Goal: Find specific fact: Find specific fact

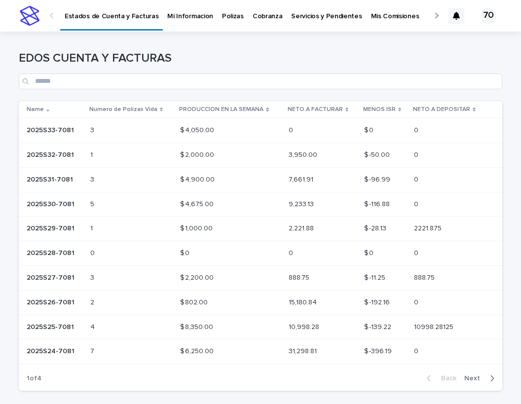
click at [67, 128] on p "2025S33-7081" at bounding box center [51, 129] width 49 height 10
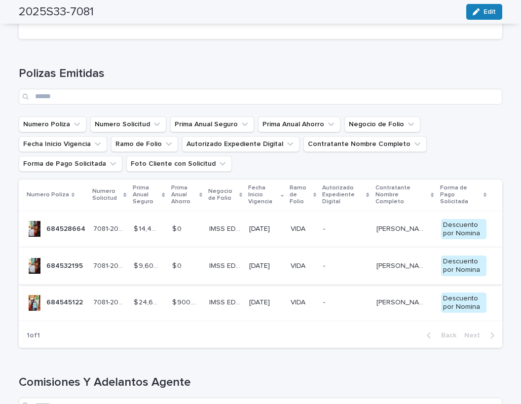
scroll to position [285, 0]
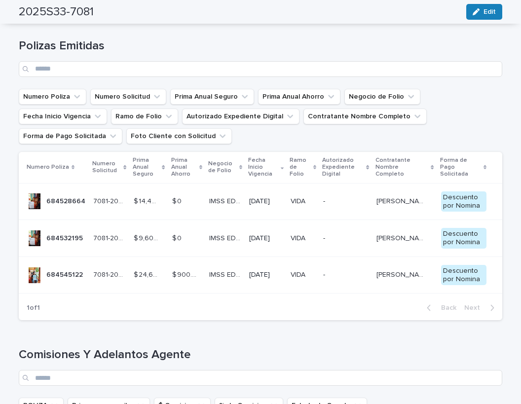
click at [58, 201] on p "684528664" at bounding box center [66, 201] width 41 height 10
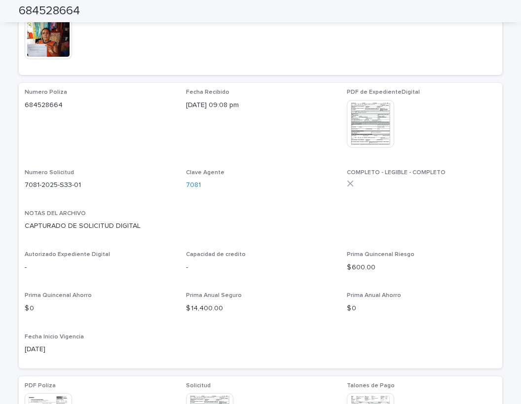
scroll to position [231, 0]
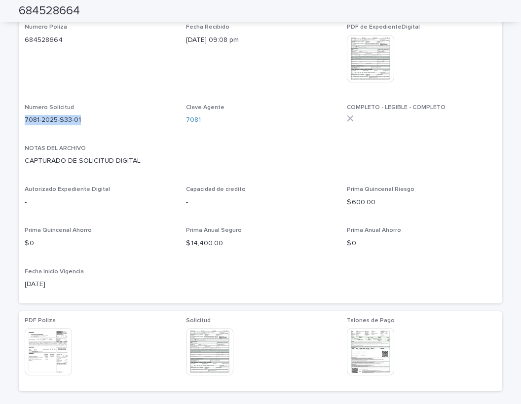
drag, startPoint x: 25, startPoint y: 120, endPoint x: 88, endPoint y: 120, distance: 62.7
click at [88, 120] on p "7081-2025-S33-01" at bounding box center [100, 120] width 150 height 10
copy p "7081-2025-S33-01"
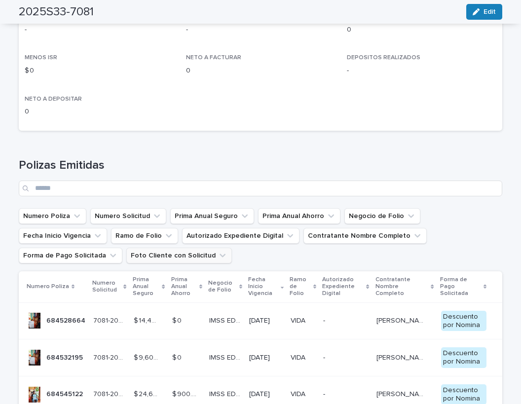
scroll to position [203, 0]
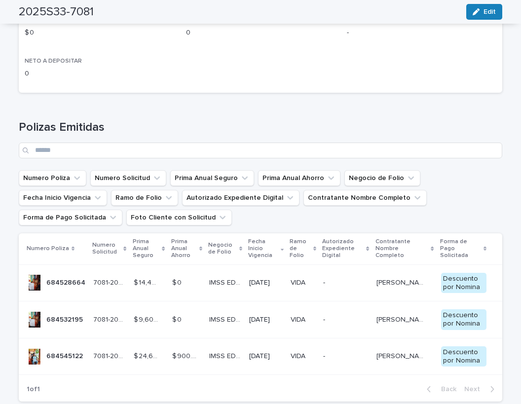
click at [57, 316] on p "684532195" at bounding box center [65, 319] width 39 height 10
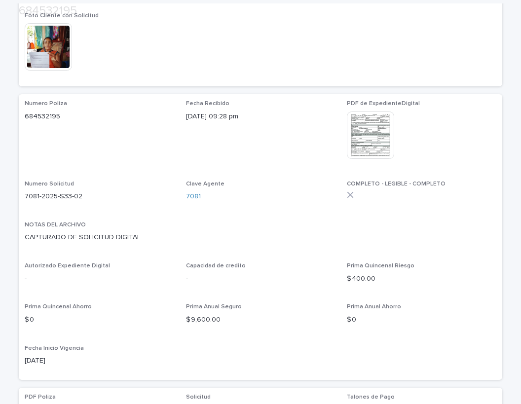
scroll to position [163, 0]
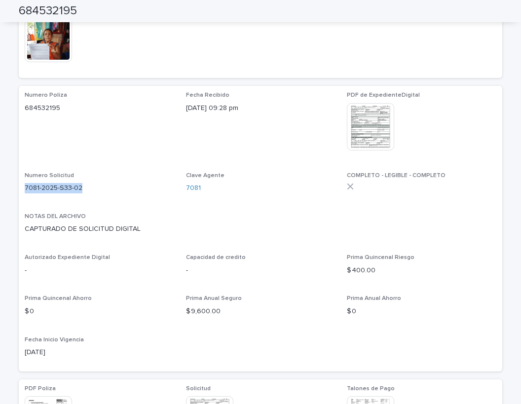
drag, startPoint x: 25, startPoint y: 188, endPoint x: 93, endPoint y: 186, distance: 68.2
click at [93, 186] on p "7081-2025-S33-02" at bounding box center [100, 188] width 150 height 10
copy p "7081-2025-S33-02"
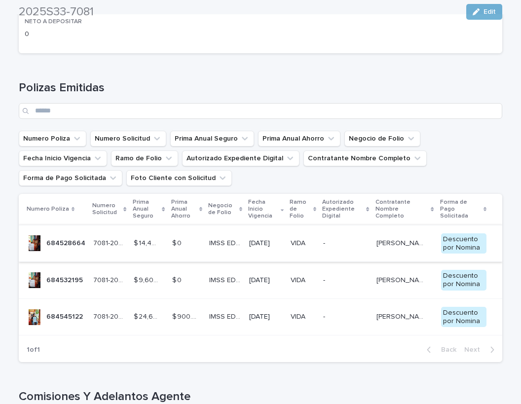
scroll to position [285, 0]
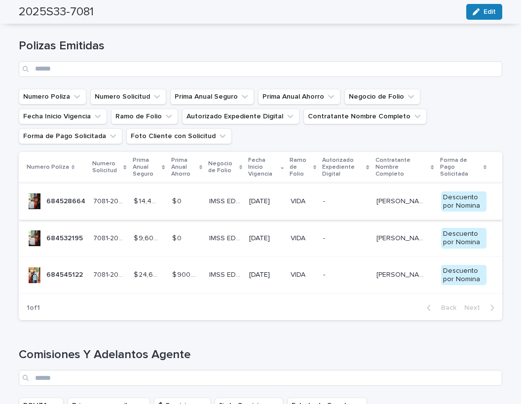
click at [61, 269] on p "684545122" at bounding box center [65, 274] width 39 height 10
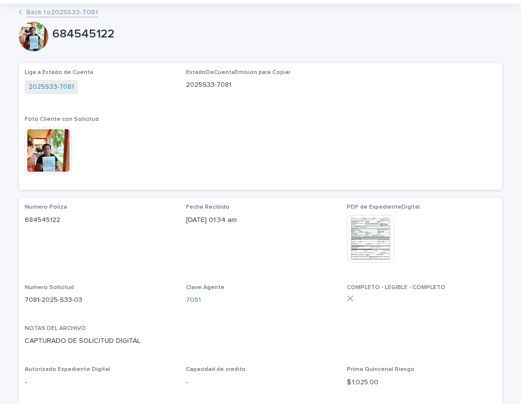
scroll to position [122, 0]
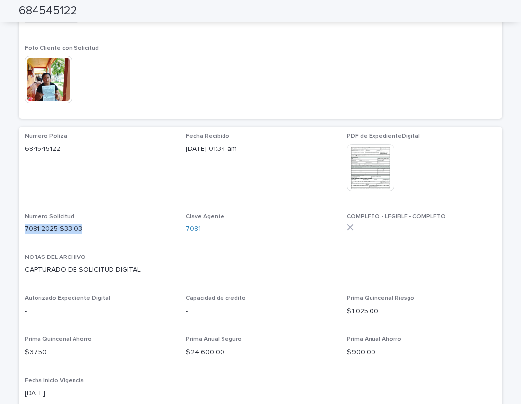
drag, startPoint x: 26, startPoint y: 228, endPoint x: 86, endPoint y: 229, distance: 60.7
click at [86, 229] on p "7081-2025-S33-03" at bounding box center [100, 229] width 150 height 10
copy p "7081-2025-S33-03"
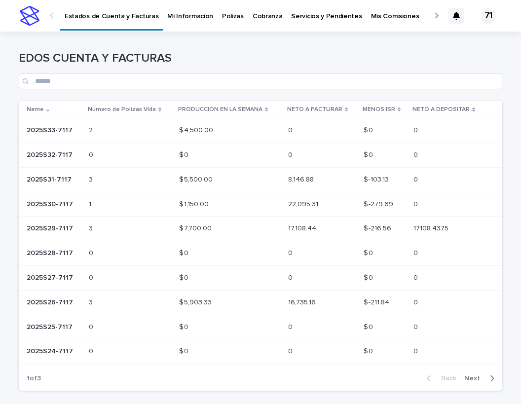
click at [56, 132] on p "2025S33-7117" at bounding box center [51, 129] width 48 height 10
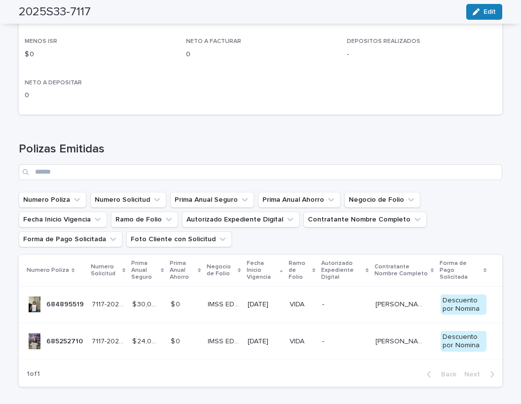
scroll to position [349, 0]
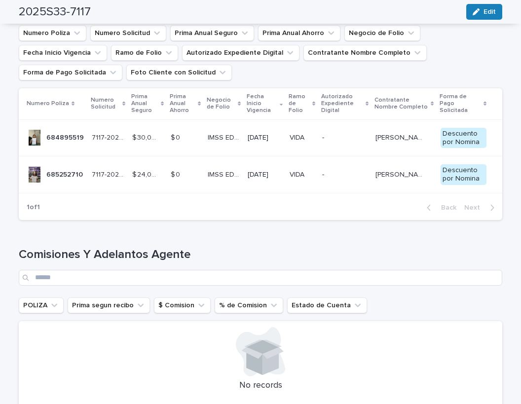
click at [57, 136] on p "684895519" at bounding box center [66, 137] width 40 height 10
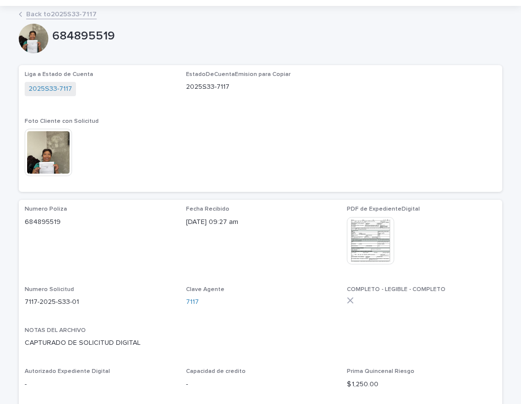
scroll to position [81, 0]
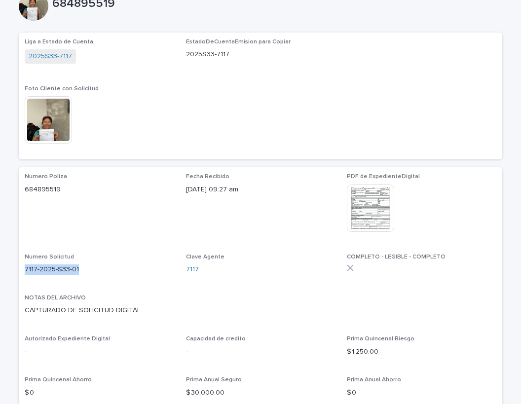
drag, startPoint x: 25, startPoint y: 268, endPoint x: 85, endPoint y: 268, distance: 60.7
click at [85, 268] on p "7117-2025-S33-01" at bounding box center [100, 270] width 150 height 10
copy p "7117-2025-S33-01"
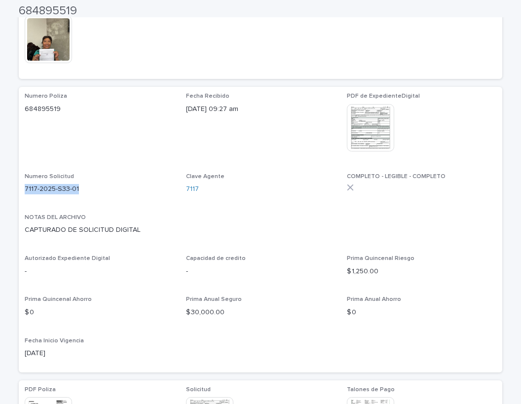
scroll to position [163, 0]
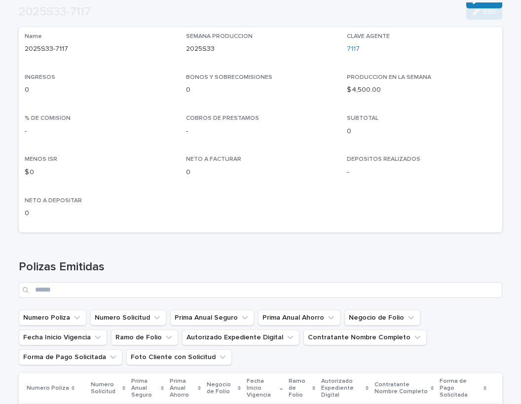
scroll to position [203, 0]
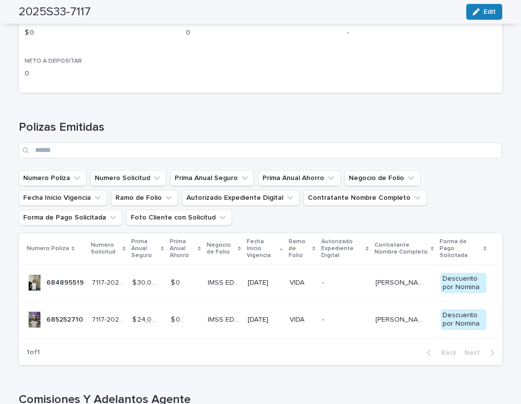
click at [41, 316] on div at bounding box center [35, 320] width 16 height 16
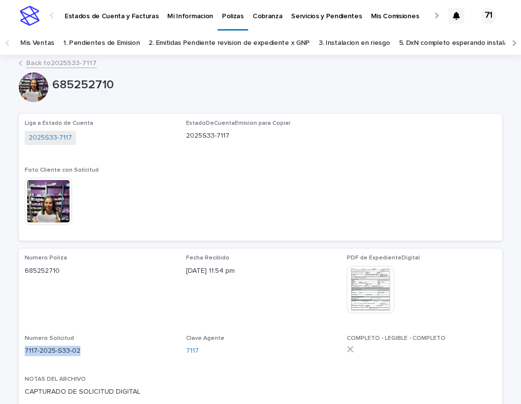
drag, startPoint x: 26, startPoint y: 349, endPoint x: 83, endPoint y: 350, distance: 56.8
click at [83, 350] on p "7117-2025-S33-02" at bounding box center [100, 351] width 150 height 10
copy p "7117-2025-S33-02"
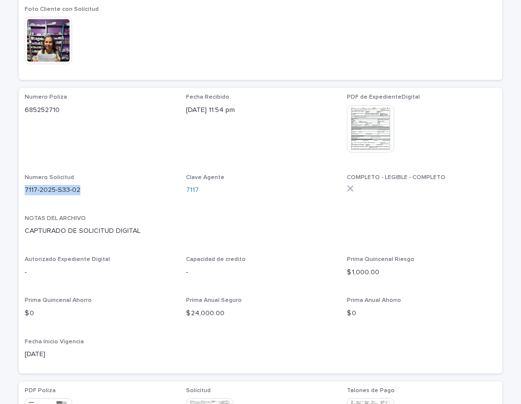
scroll to position [163, 0]
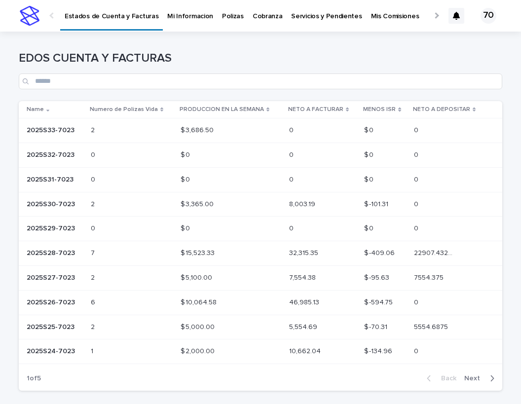
click at [55, 133] on p "2025S33-7023" at bounding box center [52, 129] width 50 height 10
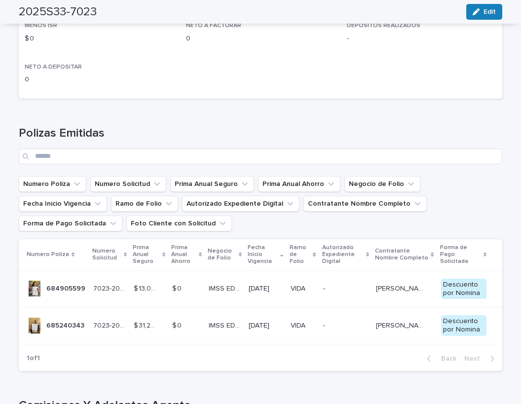
scroll to position [299, 0]
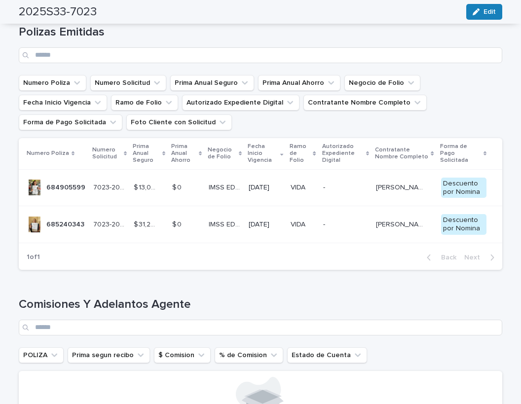
click at [47, 182] on p "684905599" at bounding box center [66, 187] width 41 height 10
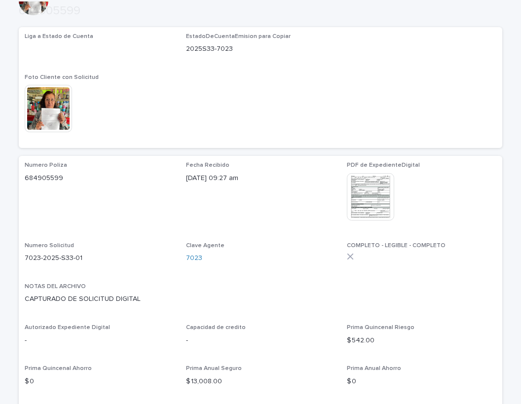
scroll to position [272, 0]
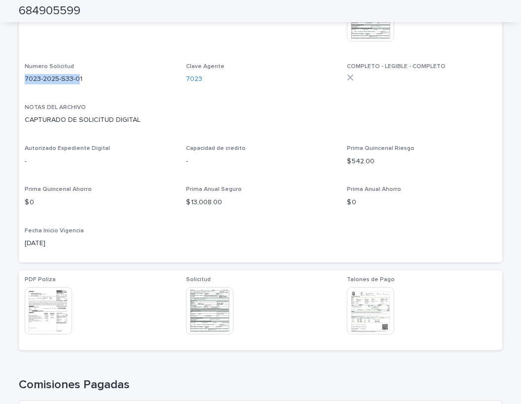
drag, startPoint x: 25, startPoint y: 78, endPoint x: 80, endPoint y: 78, distance: 54.8
click at [80, 78] on p "7023-2025-S33-01" at bounding box center [100, 79] width 150 height 10
copy p "7023-2025-S33-01"
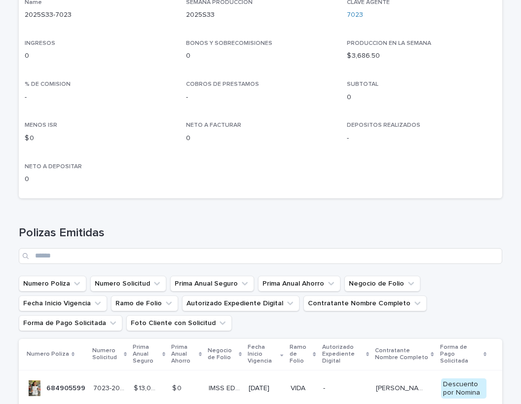
scroll to position [285, 0]
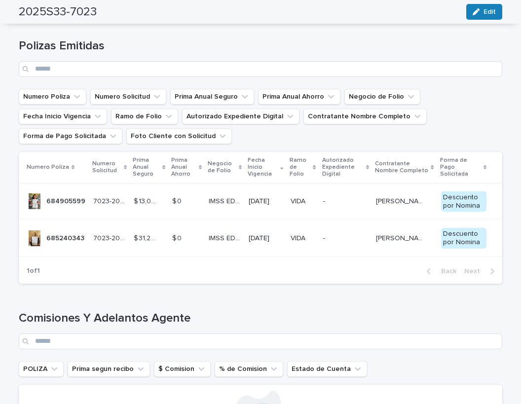
click at [68, 240] on p "685240343" at bounding box center [66, 238] width 40 height 10
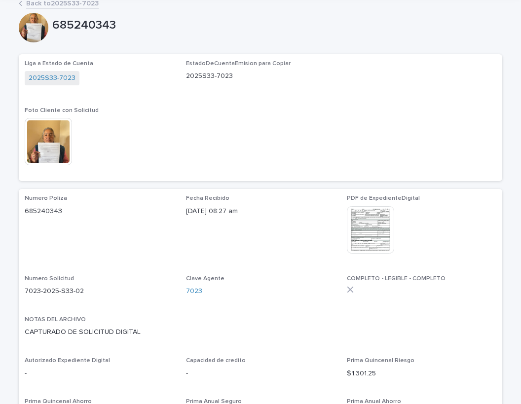
scroll to position [81, 0]
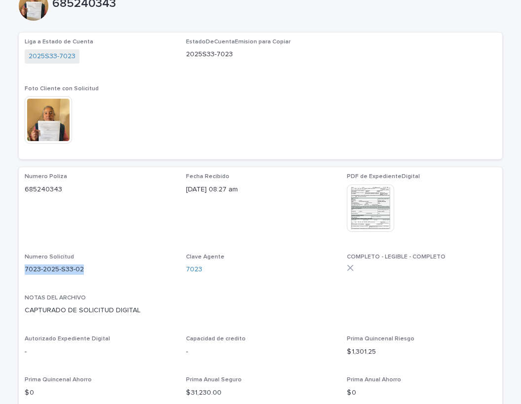
drag, startPoint x: 25, startPoint y: 269, endPoint x: 79, endPoint y: 273, distance: 53.9
click at [84, 269] on p "7023-2025-S33-02" at bounding box center [100, 270] width 150 height 10
copy p "7023-2025-S33-02"
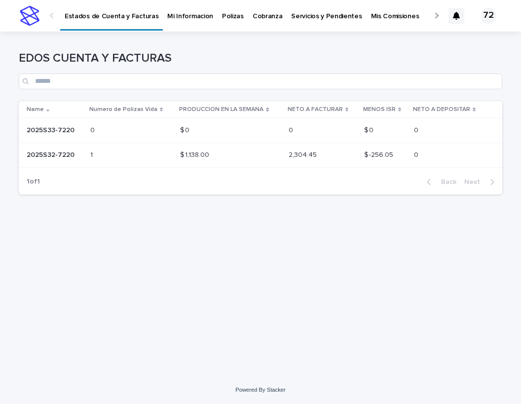
click at [53, 154] on p "2025S32-7220" at bounding box center [52, 154] width 50 height 10
click at [57, 154] on p "2025S32-7220" at bounding box center [52, 154] width 50 height 10
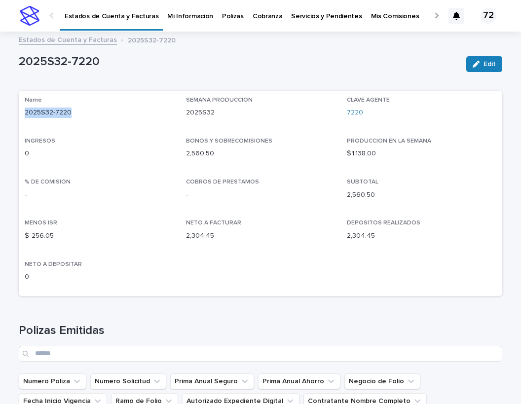
drag, startPoint x: 25, startPoint y: 112, endPoint x: 56, endPoint y: 116, distance: 31.4
click at [83, 113] on p "2025S32-7220" at bounding box center [100, 113] width 150 height 10
copy p "2025S32-7220"
